Goal: Task Accomplishment & Management: Use online tool/utility

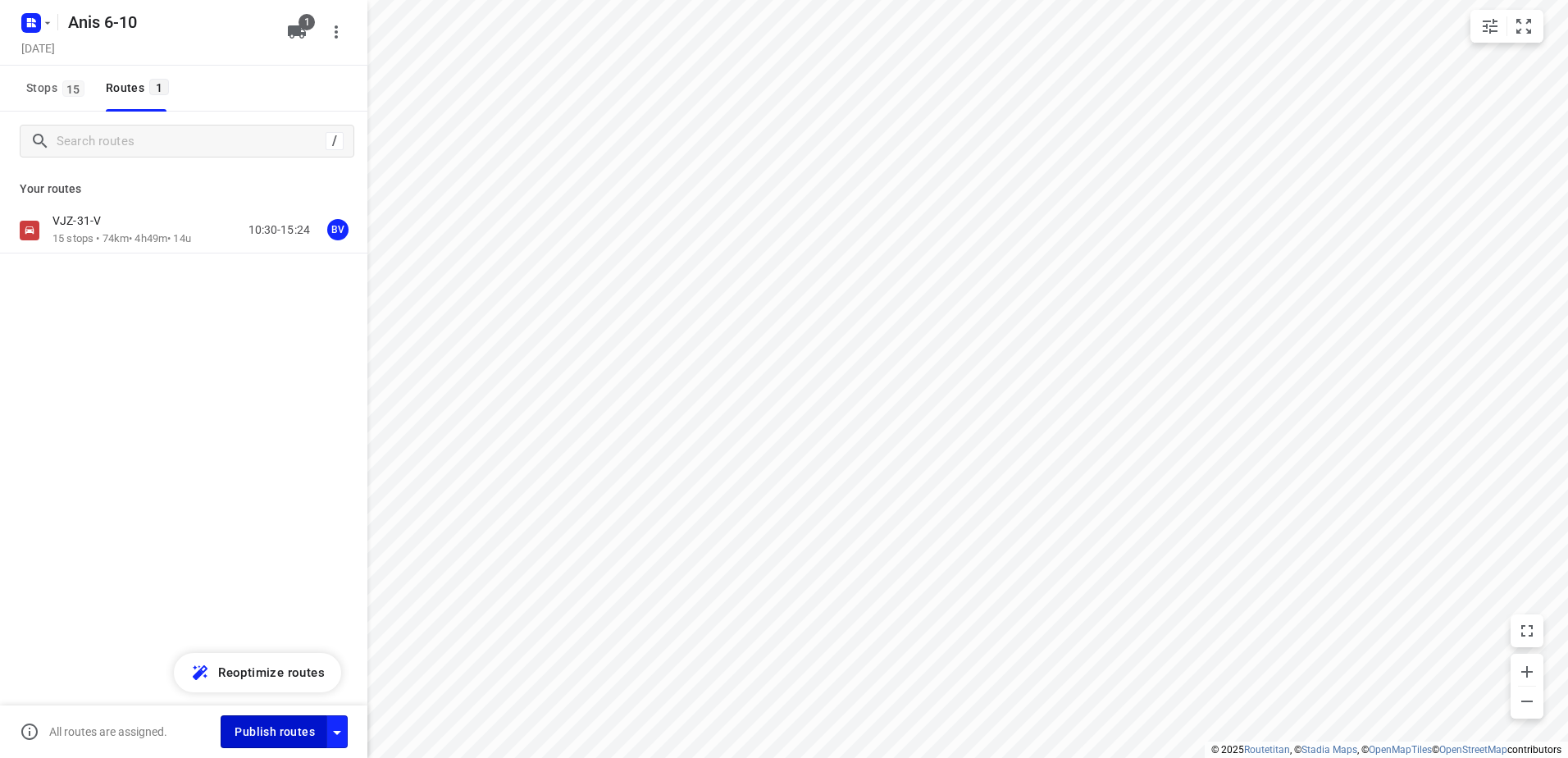
click at [275, 730] on span "Publish routes" at bounding box center [275, 732] width 80 height 20
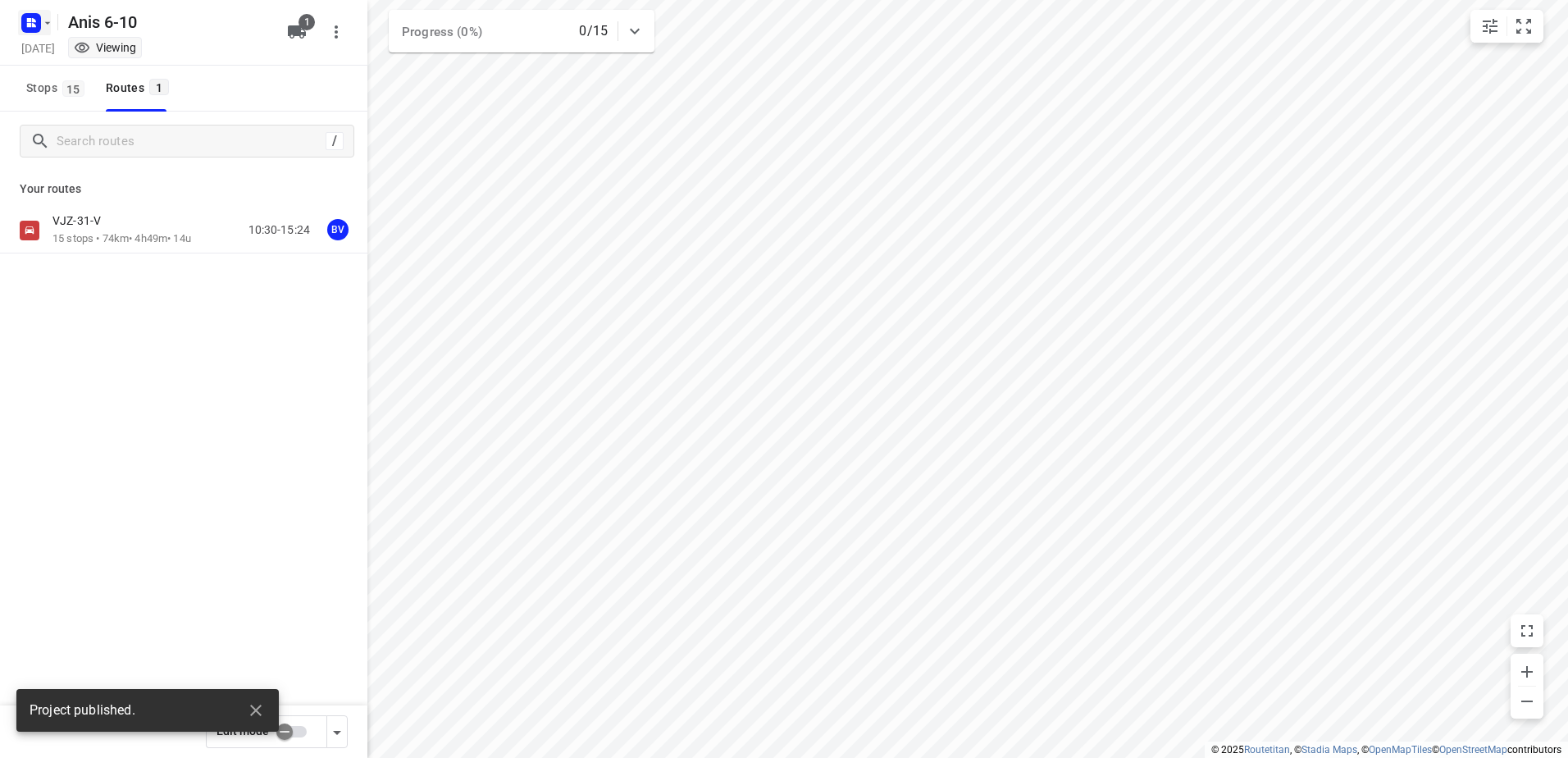
click at [46, 21] on icon "button" at bounding box center [48, 23] width 13 height 13
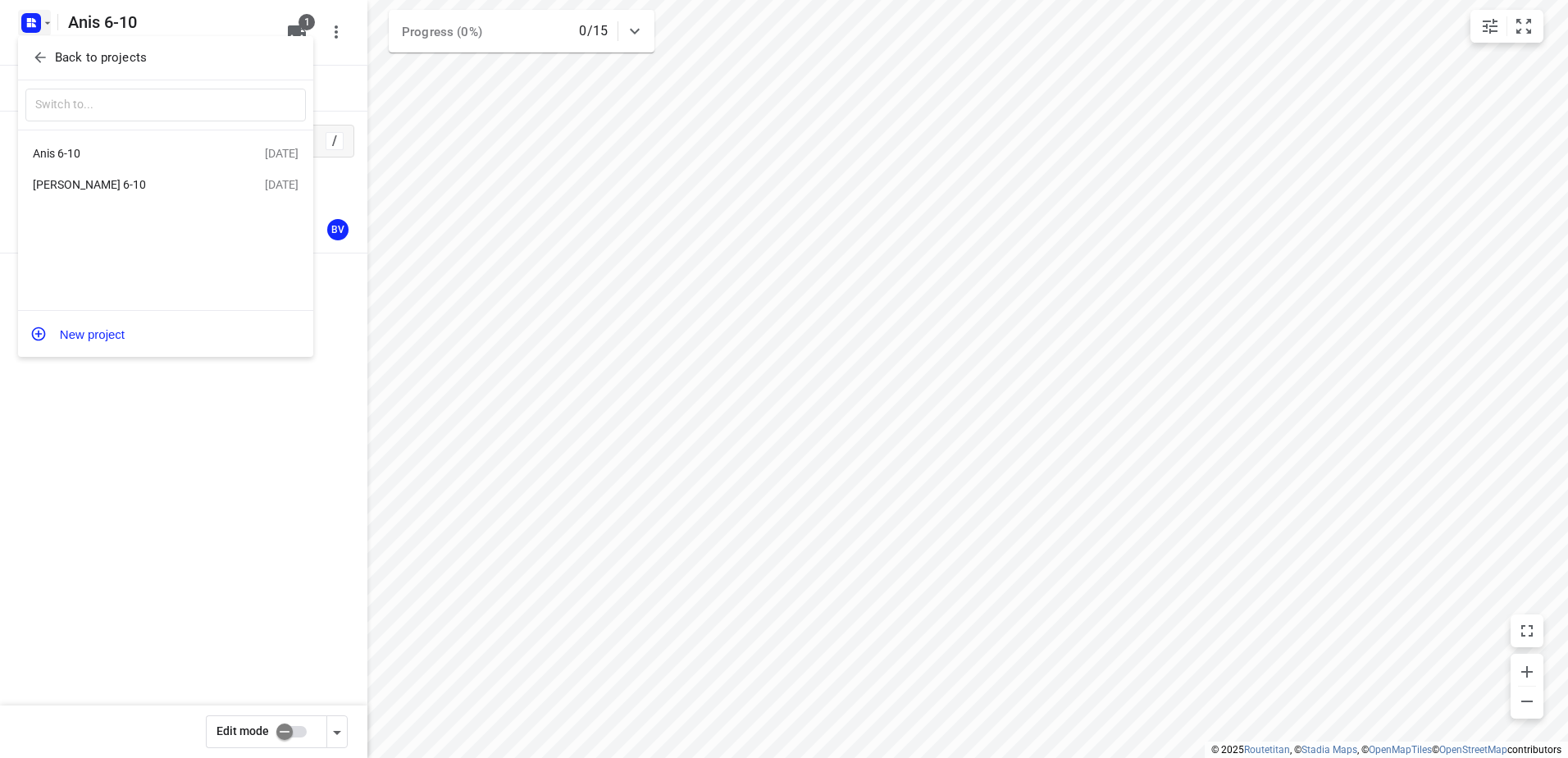
click at [76, 187] on div "[PERSON_NAME] 6-10" at bounding box center [127, 185] width 188 height 13
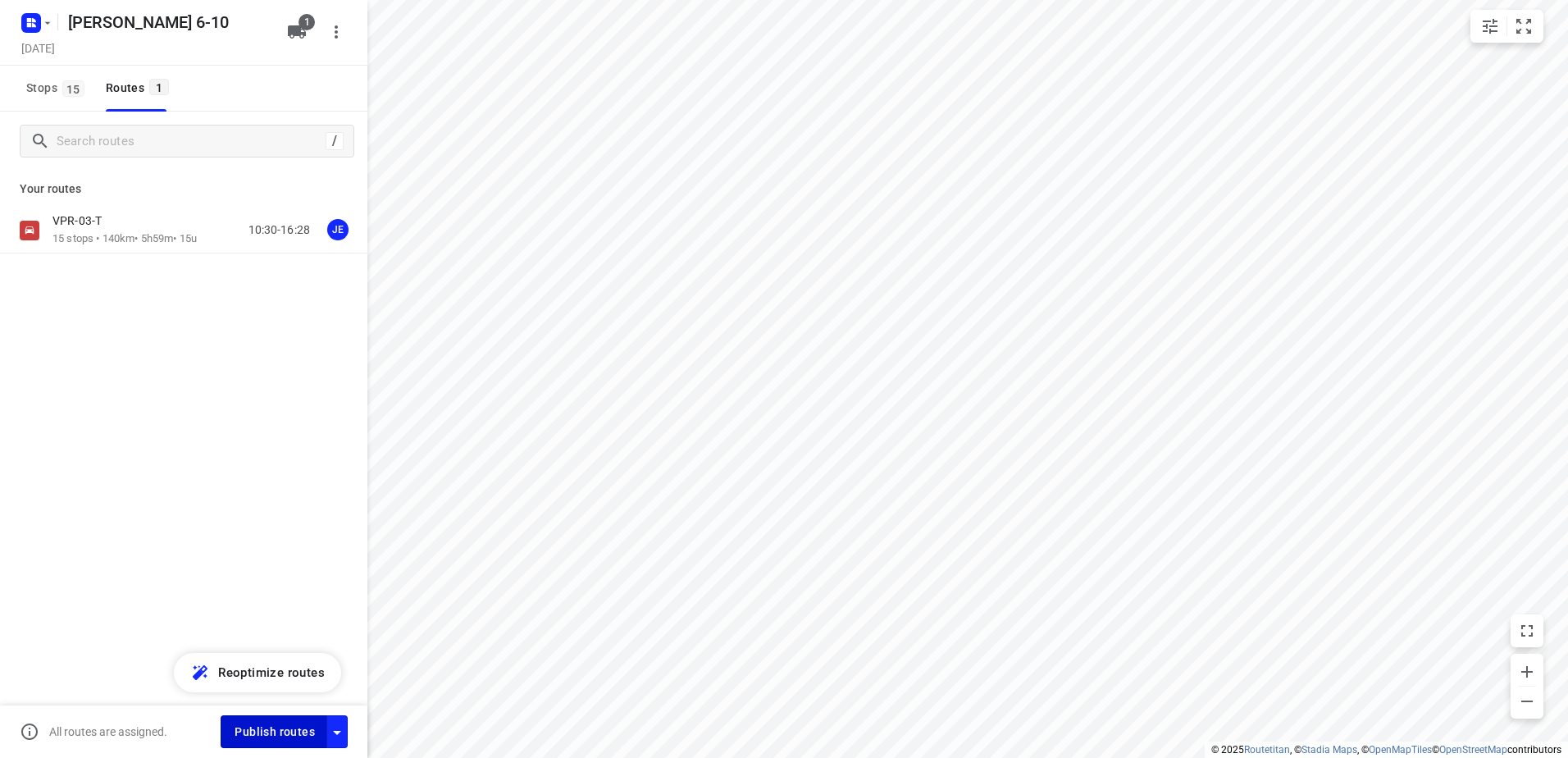
click at [265, 721] on button "Publish routes" at bounding box center [273, 731] width 107 height 32
click at [46, 20] on icon "button" at bounding box center [48, 23] width 13 height 13
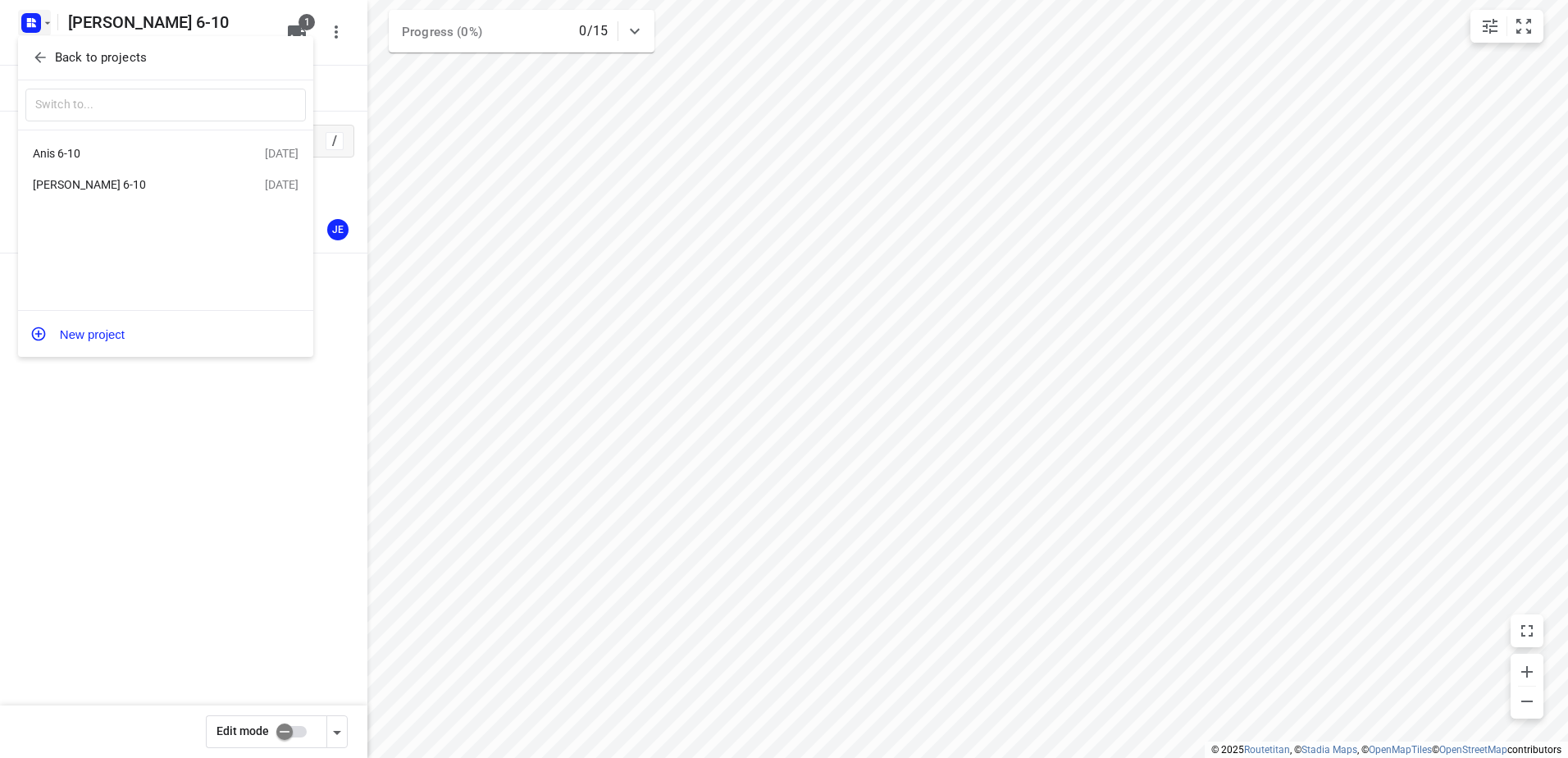
click at [87, 155] on div "Anis 6-10" at bounding box center [127, 154] width 188 height 13
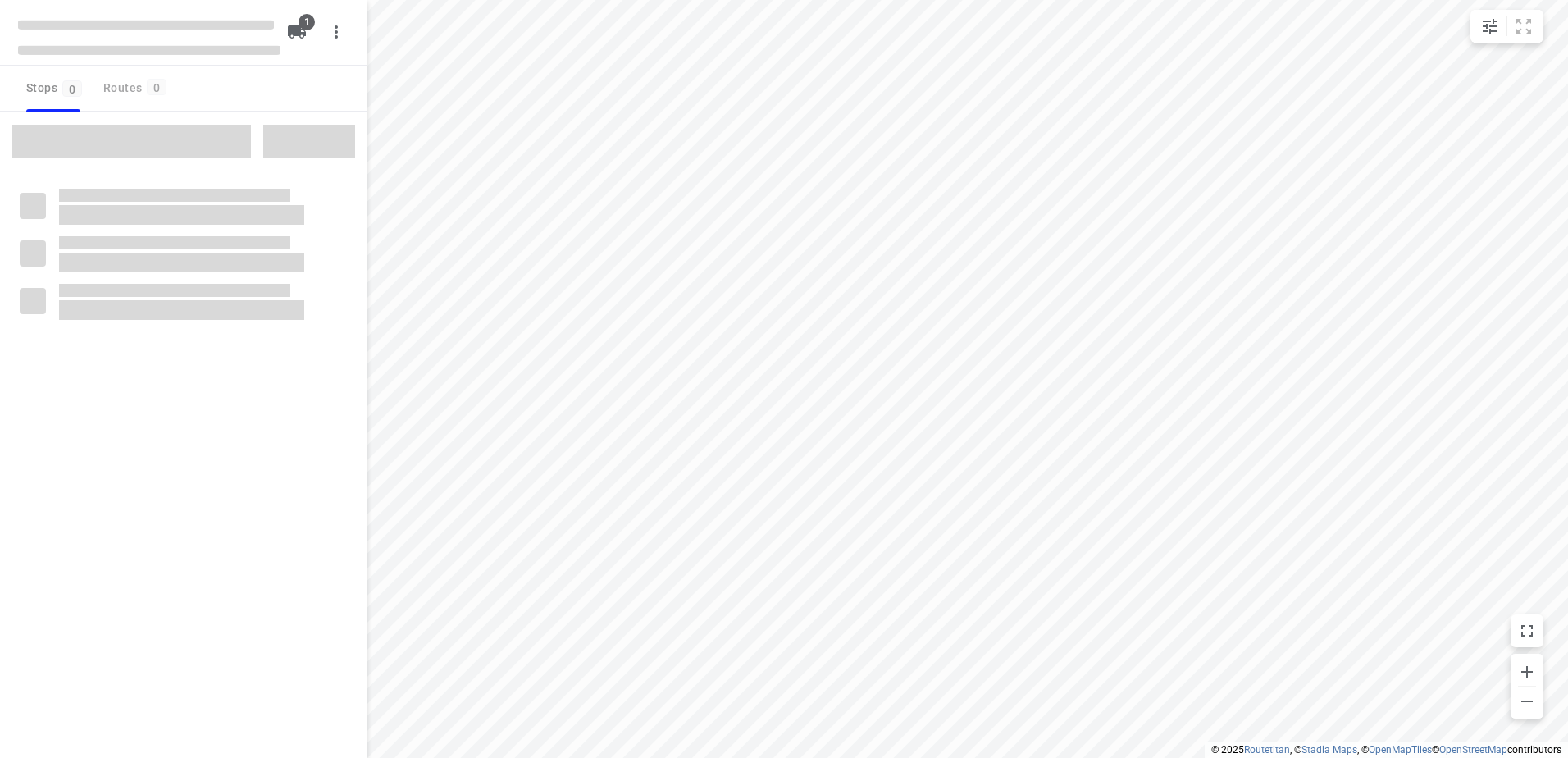
type input "distance"
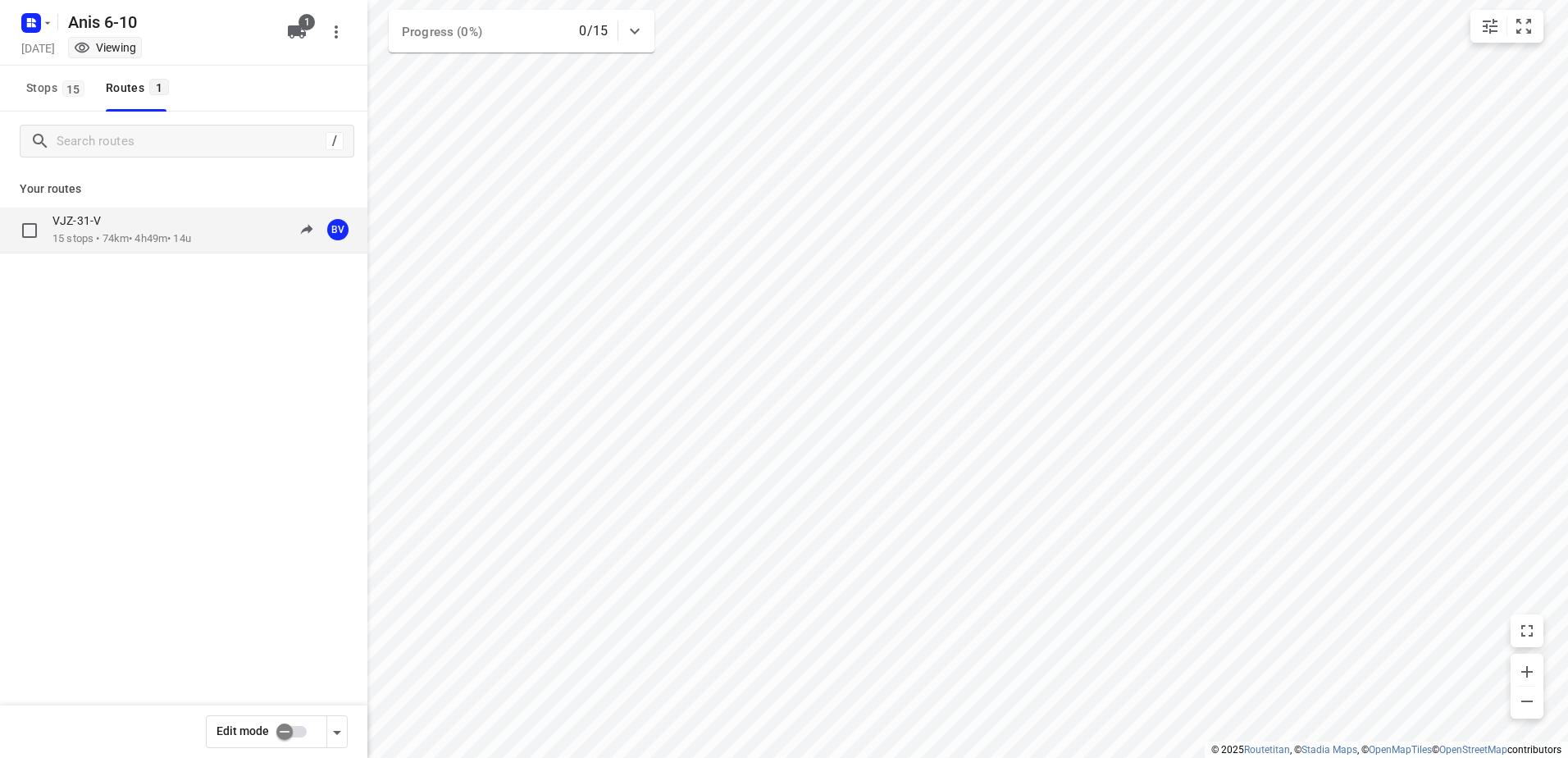
click at [103, 230] on div "VJZ-31-V" at bounding box center [122, 222] width 139 height 18
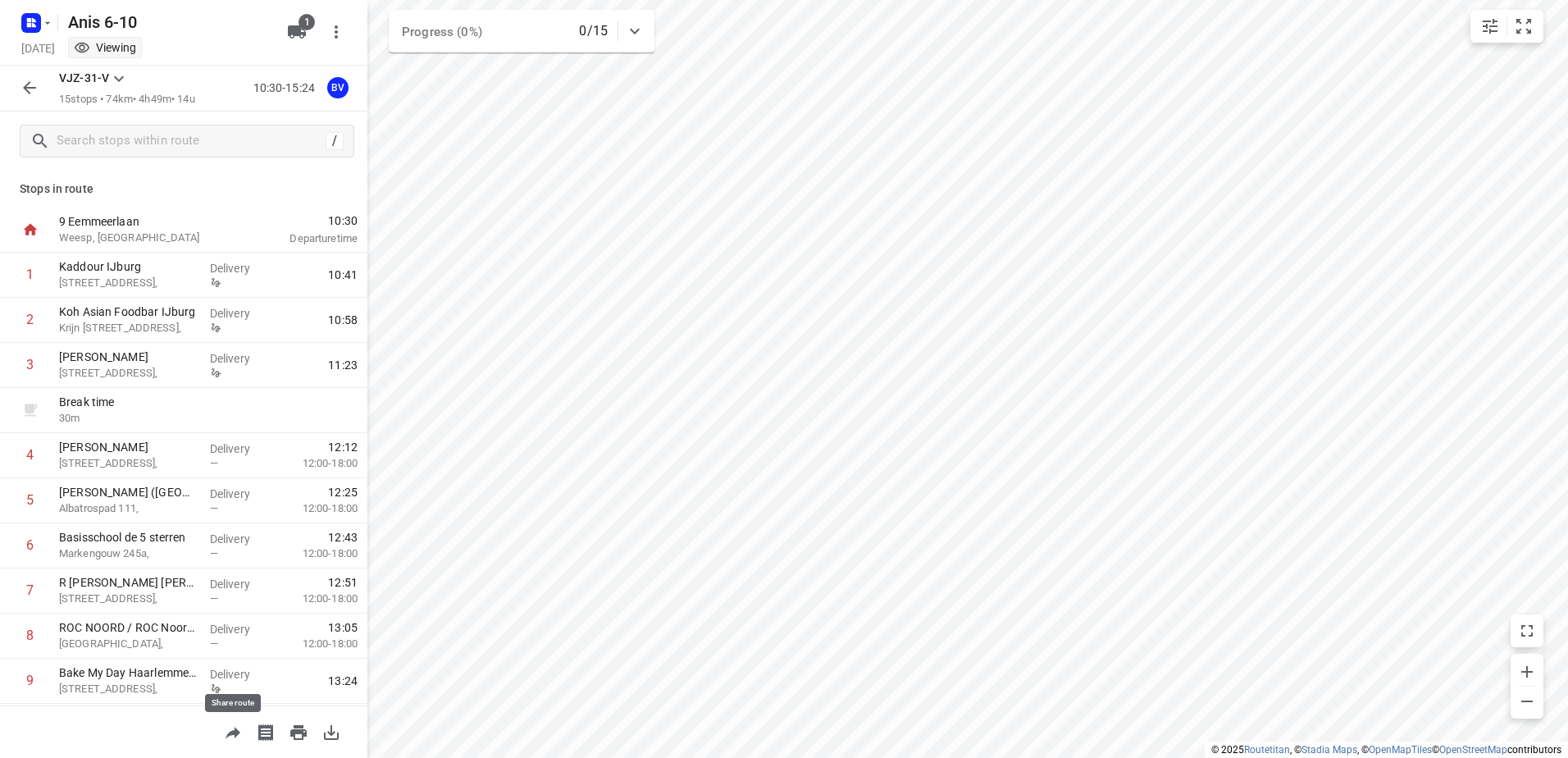
click at [236, 735] on icon "button" at bounding box center [233, 732] width 15 height 12
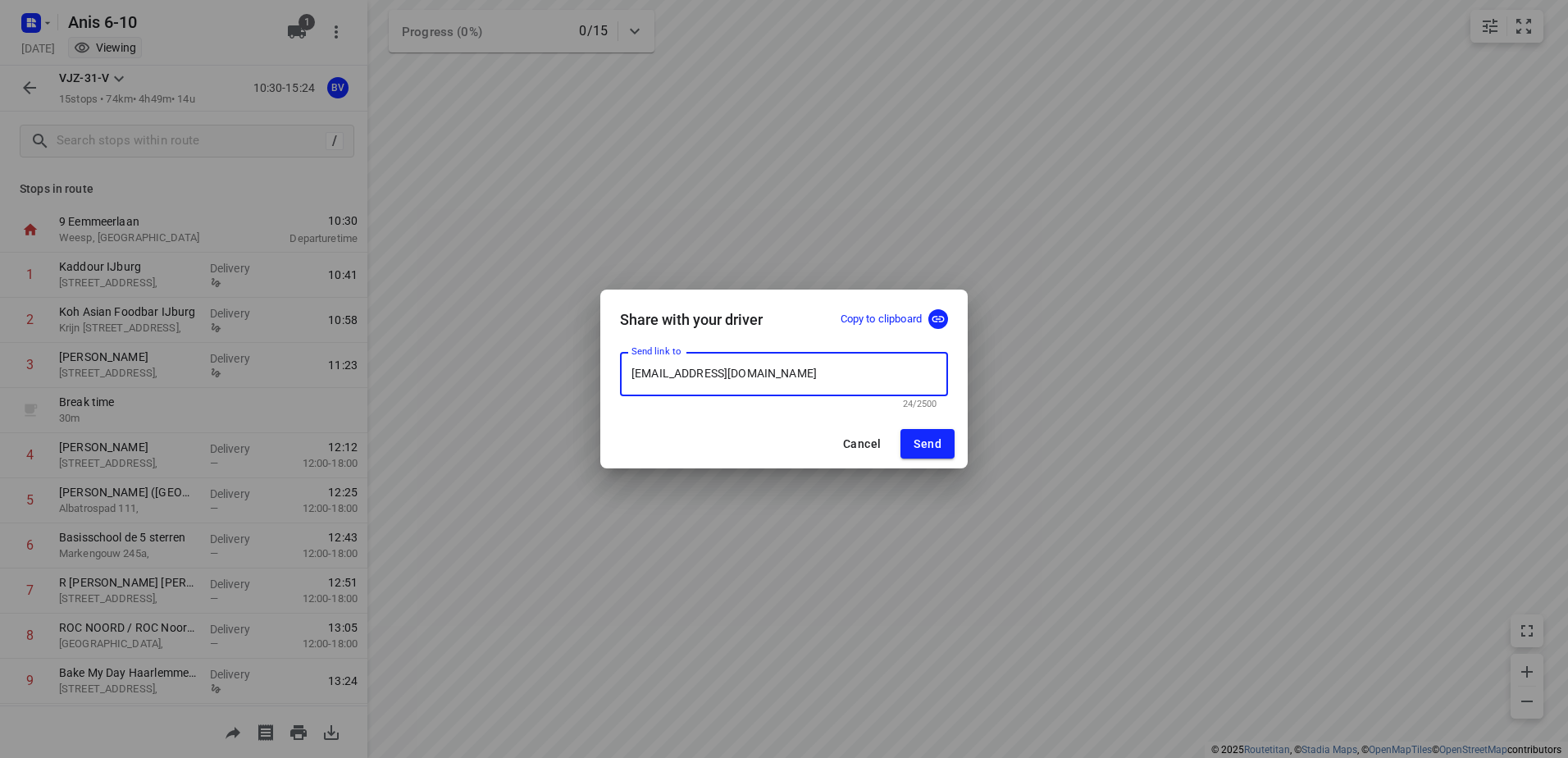
drag, startPoint x: 716, startPoint y: 373, endPoint x: 556, endPoint y: 368, distance: 160.1
click at [591, 366] on div "Share with your driver Copy to clipboard Send link to [EMAIL_ADDRESS][DOMAIN_NA…" at bounding box center [784, 379] width 1568 height 758
click at [706, 375] on input "[EMAIL_ADDRESS][PERSON_NAME][DOMAIN_NAME]" at bounding box center [783, 374] width 328 height 44
drag, startPoint x: 804, startPoint y: 376, endPoint x: 718, endPoint y: 378, distance: 86.0
click at [718, 378] on input "[EMAIL_ADDRESS][DOMAIN_NAME]" at bounding box center [783, 374] width 328 height 44
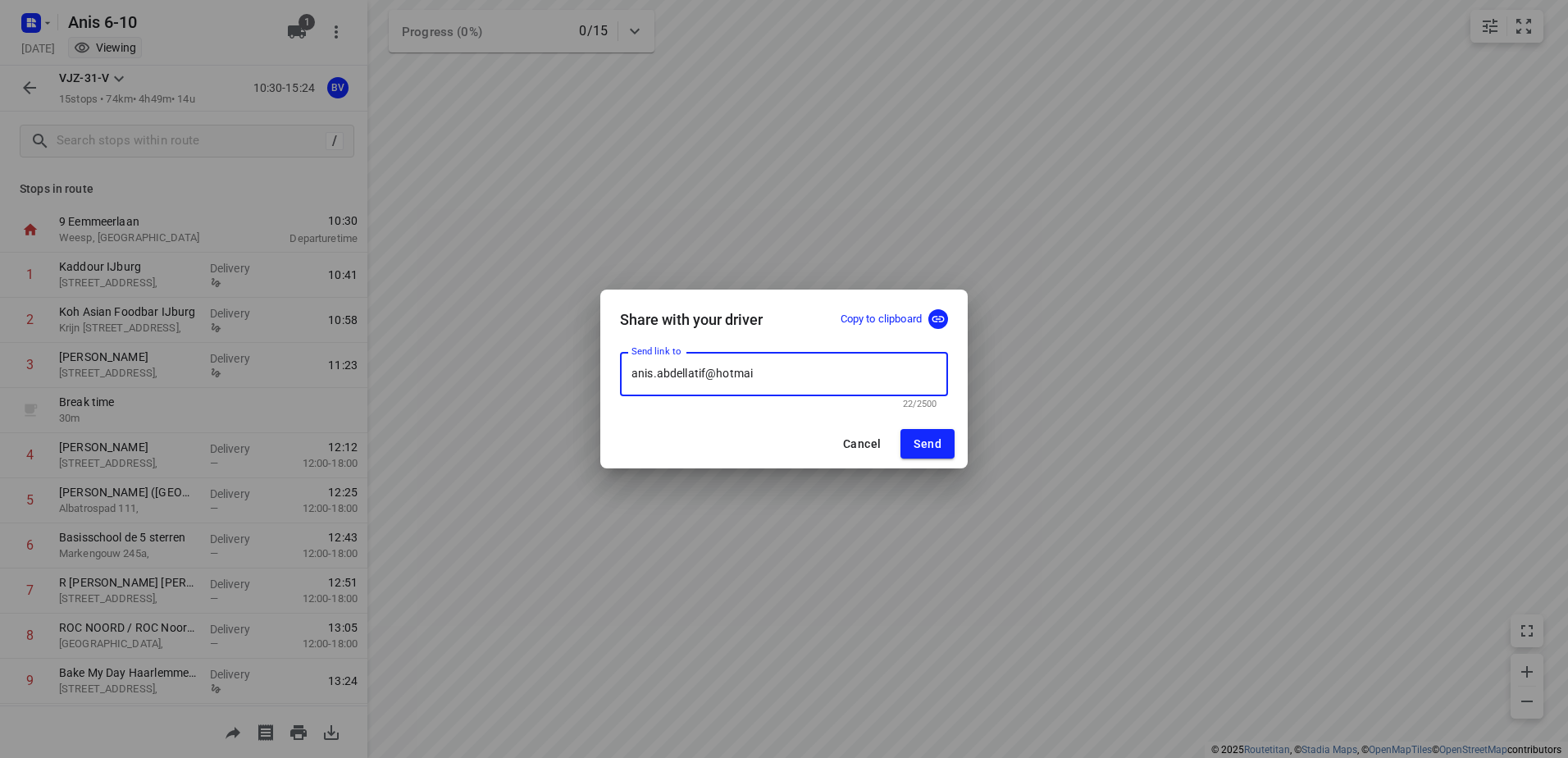
type input "[EMAIL_ADDRESS][DOMAIN_NAME]"
click at [938, 437] on span "Send" at bounding box center [927, 443] width 28 height 13
